Goal: Find specific page/section: Find specific page/section

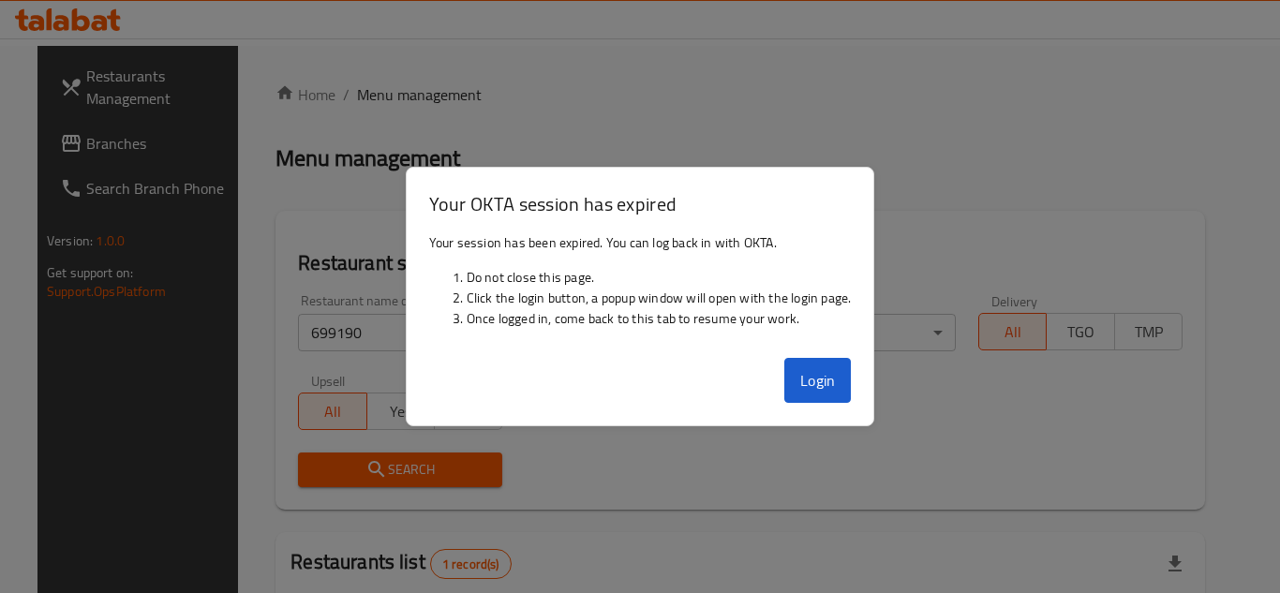
click at [813, 377] on button "Login" at bounding box center [817, 380] width 67 height 45
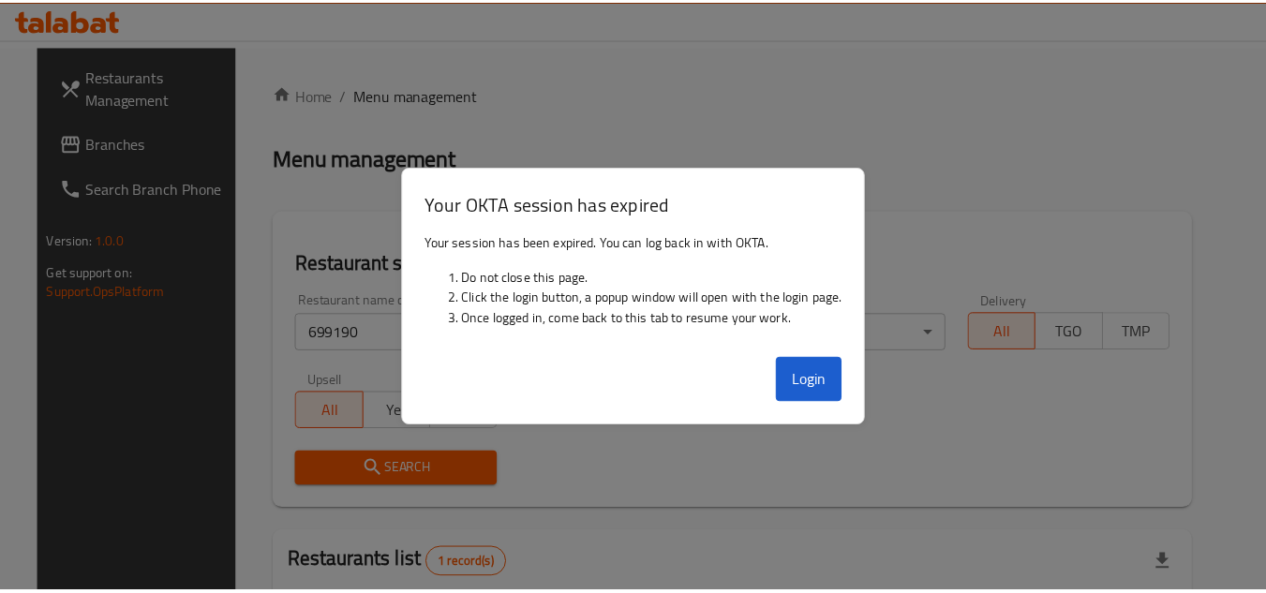
scroll to position [243, 0]
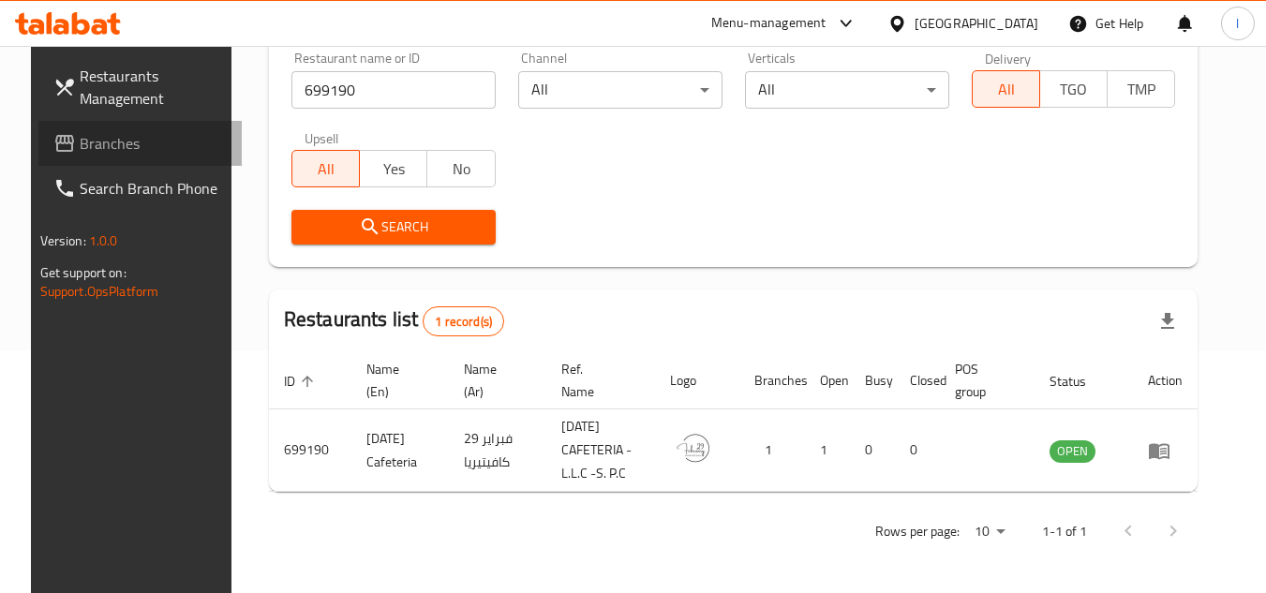
click at [90, 139] on span "Branches" at bounding box center [154, 143] width 148 height 22
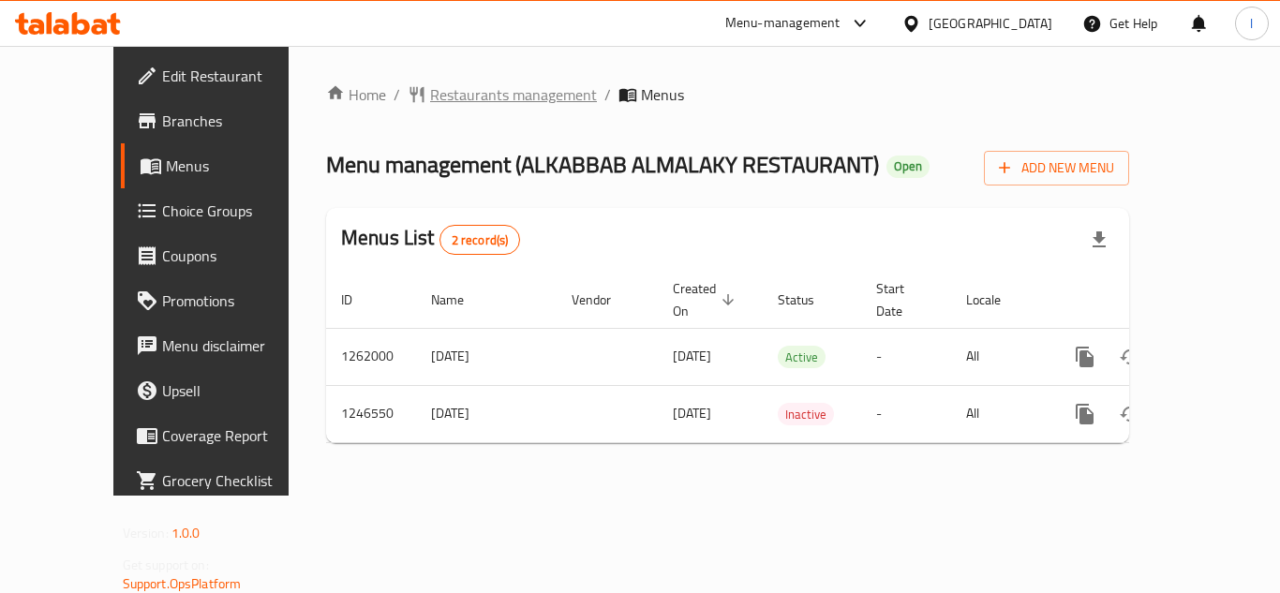
click at [449, 87] on span "Restaurants management" at bounding box center [513, 94] width 167 height 22
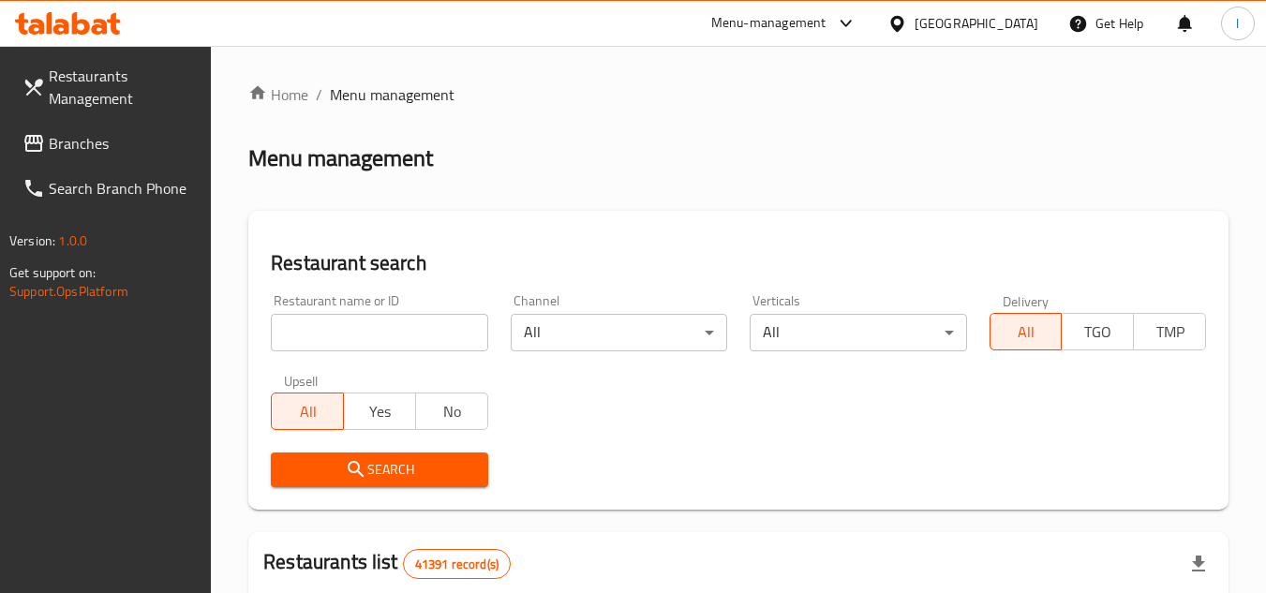
click at [368, 332] on input "search" at bounding box center [379, 332] width 216 height 37
paste input "683019"
type input "683019"
click button "Search" at bounding box center [379, 469] width 216 height 35
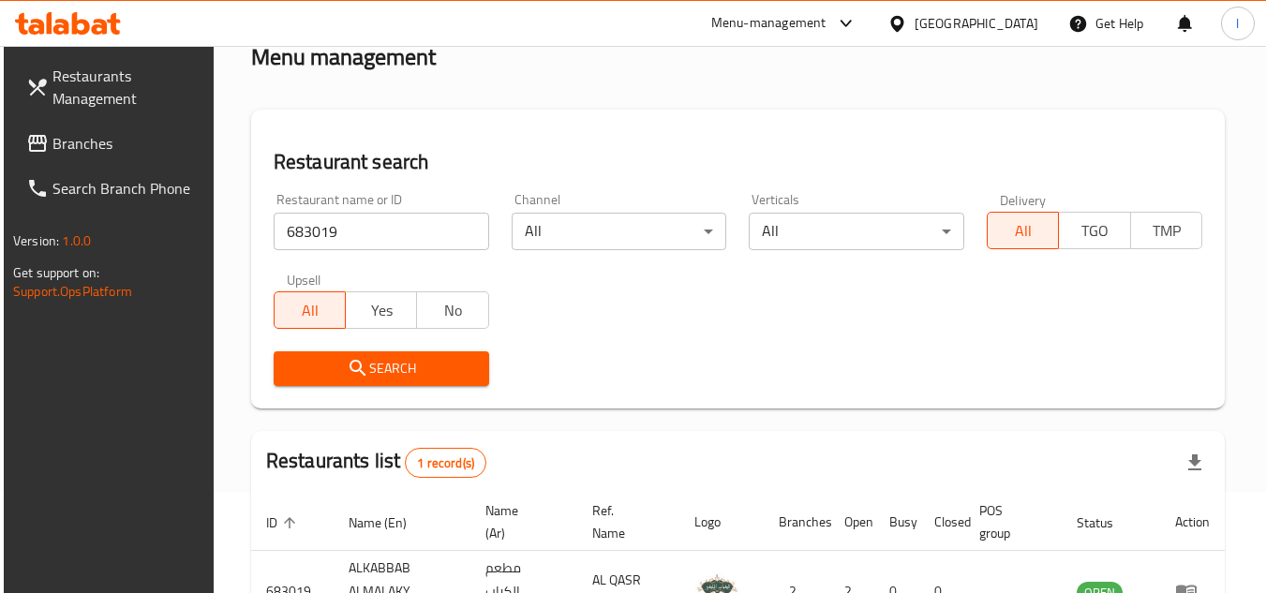
scroll to position [243, 0]
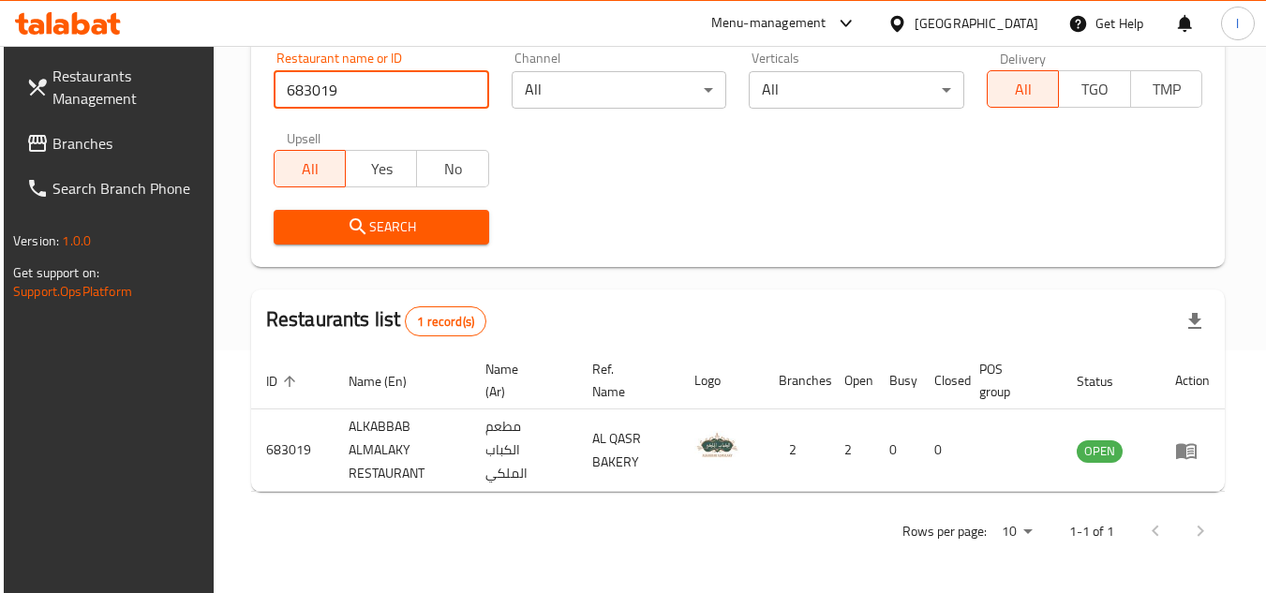
click at [125, 151] on span "Branches" at bounding box center [126, 143] width 148 height 22
